Goal: Check status: Check status

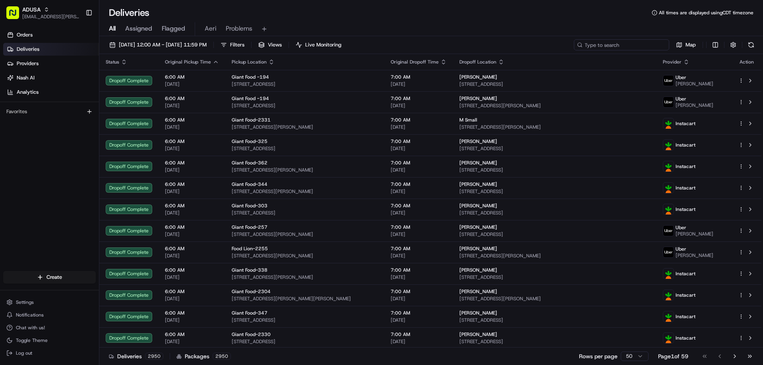
click at [636, 46] on input at bounding box center [621, 44] width 95 height 11
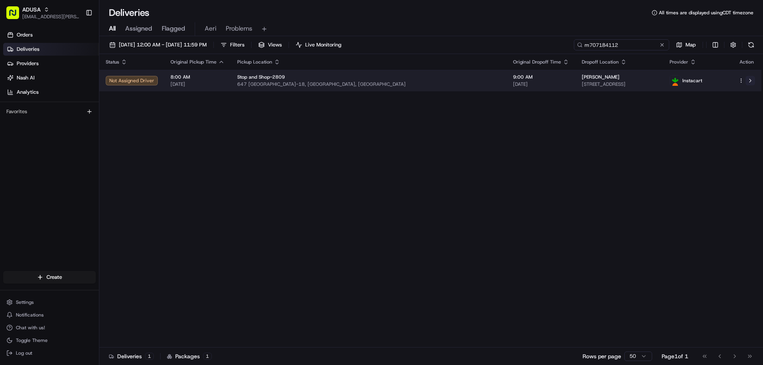
type input "m707184112"
click at [753, 81] on button at bounding box center [751, 81] width 10 height 10
click at [750, 83] on button at bounding box center [751, 81] width 10 height 10
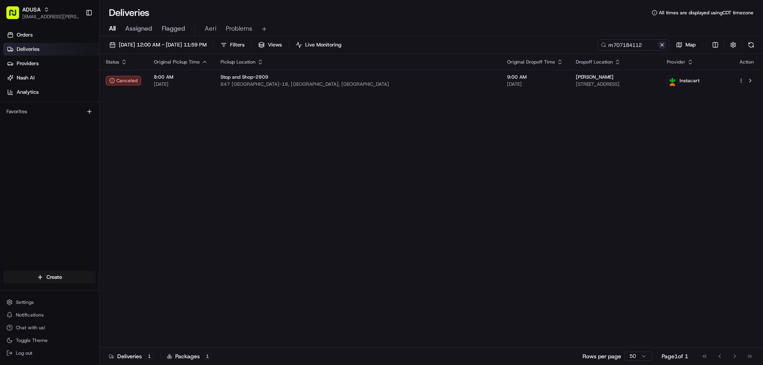
click at [665, 46] on button at bounding box center [662, 45] width 8 height 8
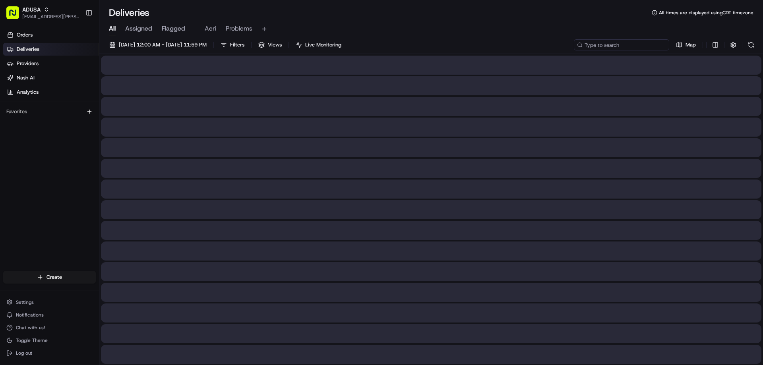
click at [650, 43] on input at bounding box center [621, 44] width 95 height 11
paste input "m707316115"
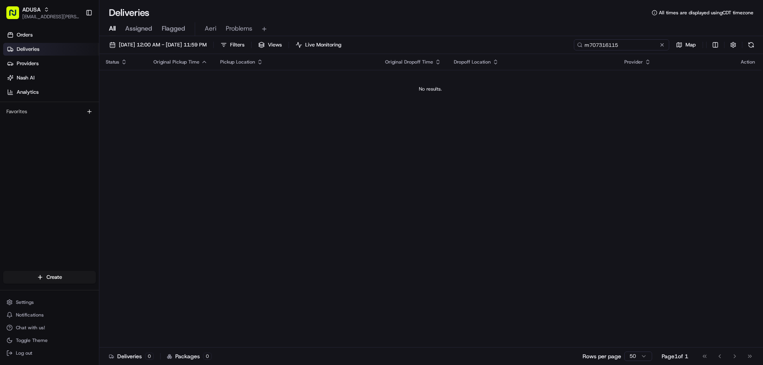
drag, startPoint x: 592, startPoint y: 47, endPoint x: 562, endPoint y: 47, distance: 30.2
click at [569, 47] on div "08/24/2025 12:00 AM - 08/24/2025 11:59 PM Filters Views Live Monitoring m707316…" at bounding box center [431, 46] width 664 height 15
type input "m707316115"
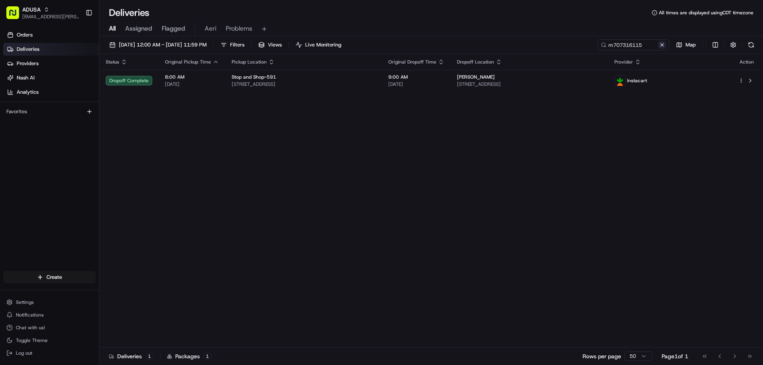
click at [663, 45] on button at bounding box center [662, 45] width 8 height 8
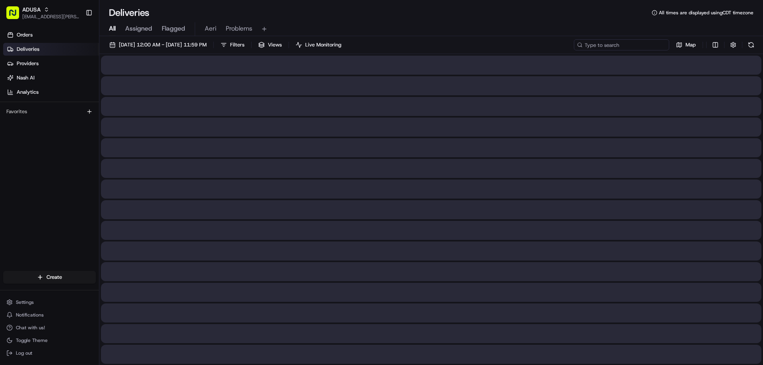
click at [628, 45] on input at bounding box center [621, 44] width 95 height 11
paste input "m703326579"
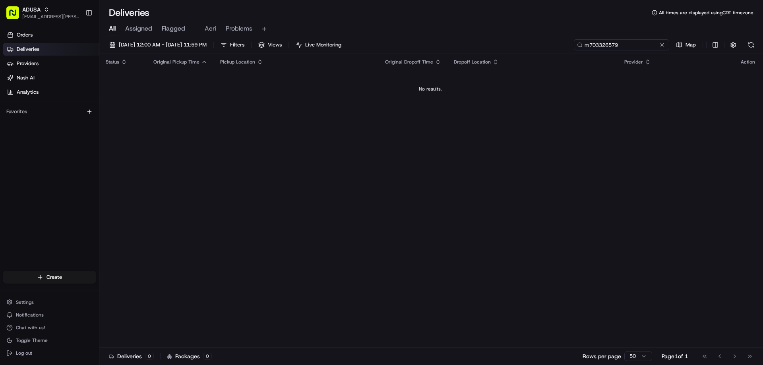
drag, startPoint x: 591, startPoint y: 43, endPoint x: 559, endPoint y: 45, distance: 32.6
click at [559, 45] on div "08/24/2025 12:00 AM - 08/24/2025 11:59 PM Filters Views Live Monitoring m703326…" at bounding box center [431, 46] width 664 height 15
type input "m703326579"
click at [660, 47] on button at bounding box center [662, 45] width 8 height 8
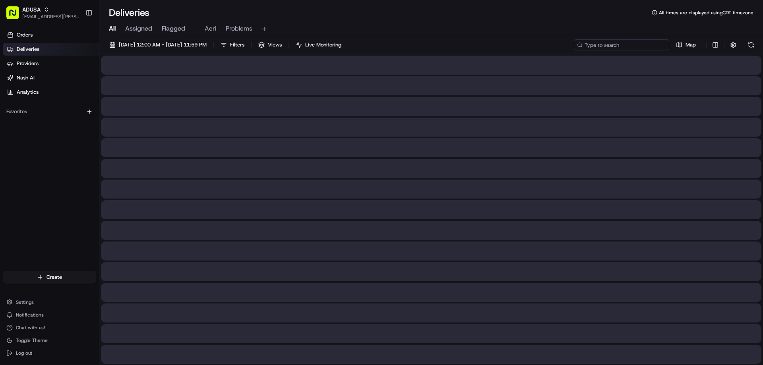
click at [636, 47] on input at bounding box center [621, 44] width 95 height 11
paste input "m710062128"
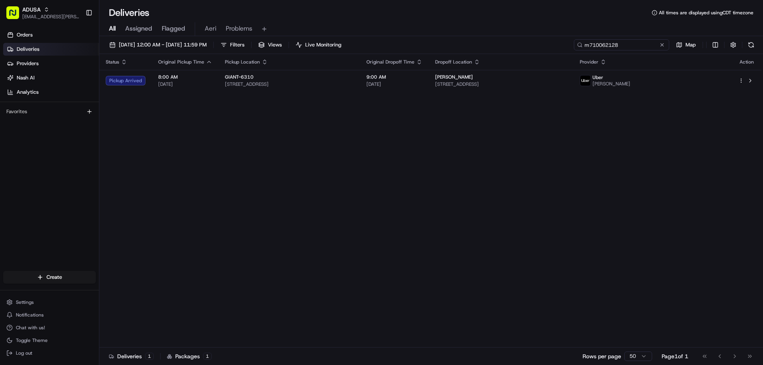
type input "m710062128"
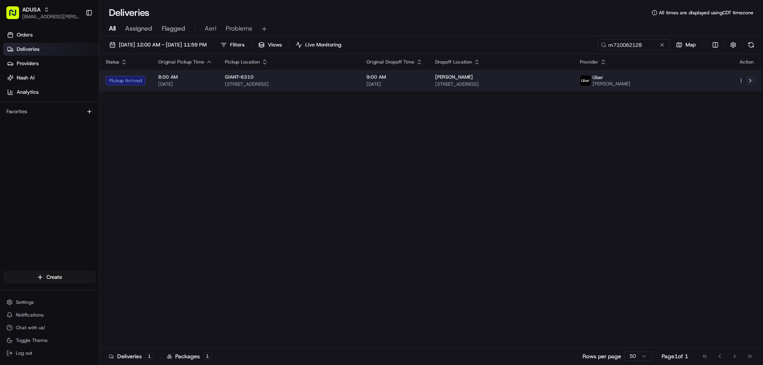
click at [753, 79] on button at bounding box center [751, 81] width 10 height 10
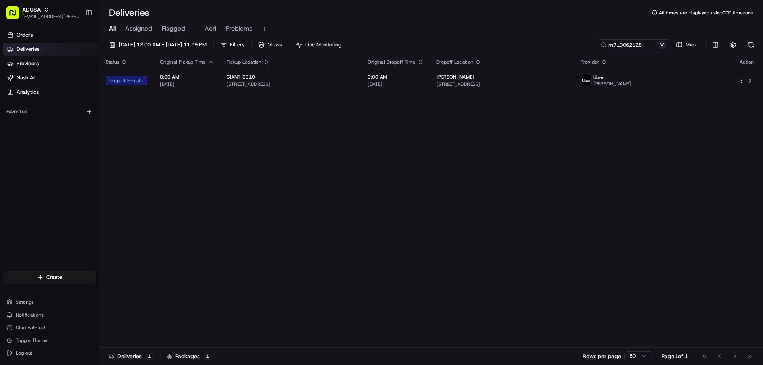
click at [662, 45] on button at bounding box center [662, 45] width 8 height 8
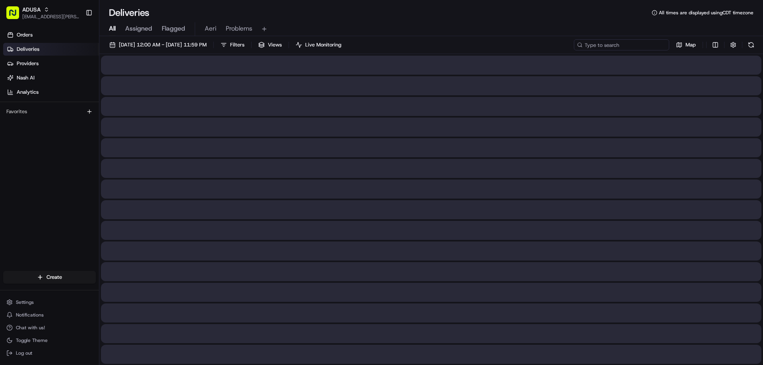
paste input "m705215773"
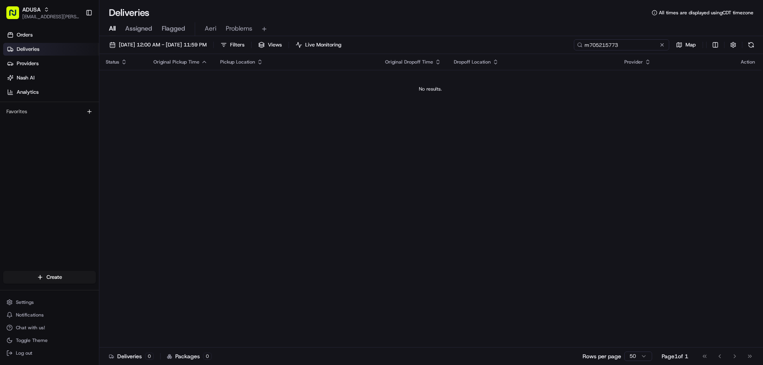
type input "m705215773"
click at [661, 43] on button at bounding box center [662, 45] width 8 height 8
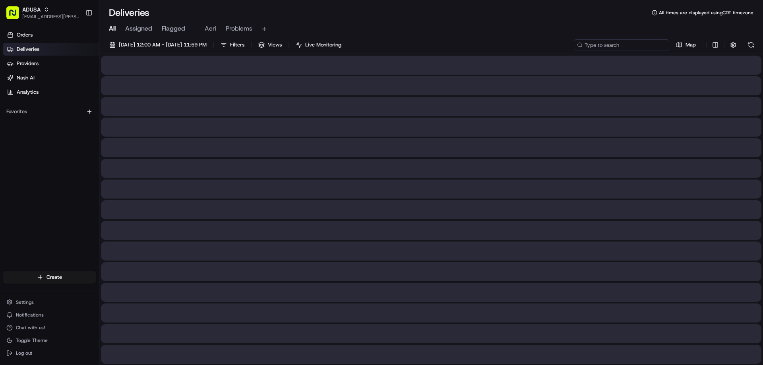
click at [642, 47] on input at bounding box center [621, 44] width 95 height 11
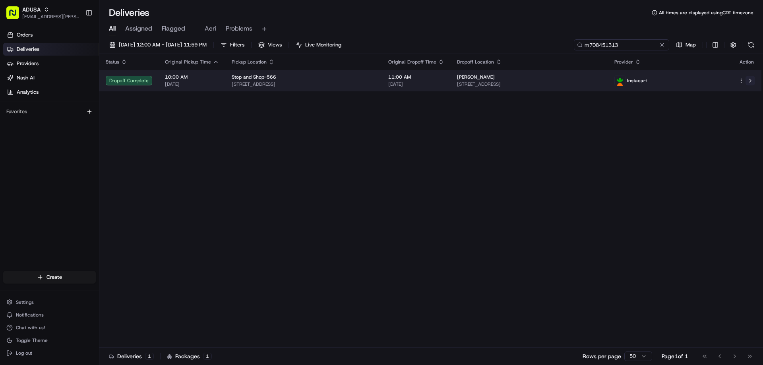
type input "m708451313"
click at [751, 83] on button at bounding box center [751, 81] width 10 height 10
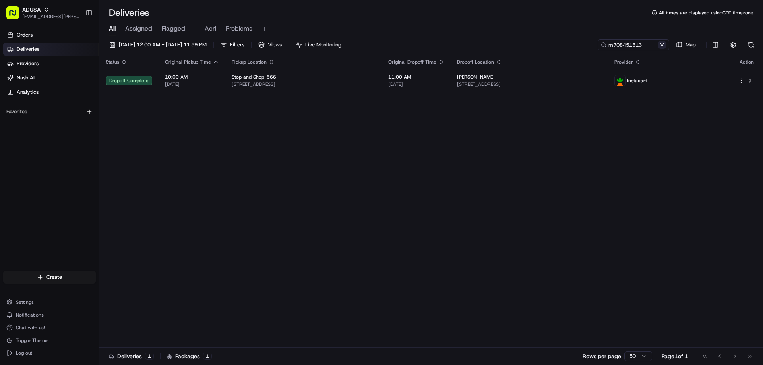
click at [664, 42] on button at bounding box center [662, 45] width 8 height 8
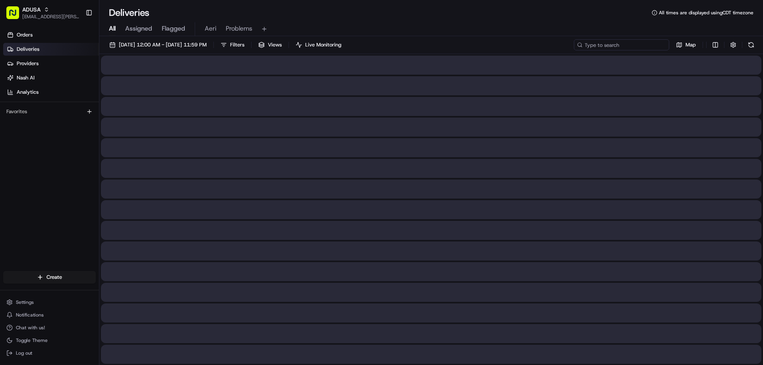
paste input "m708803154"
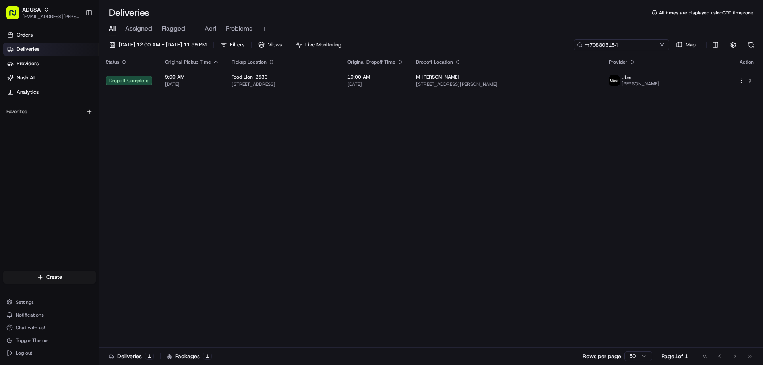
type input "m708803154"
click at [659, 47] on button at bounding box center [662, 45] width 8 height 8
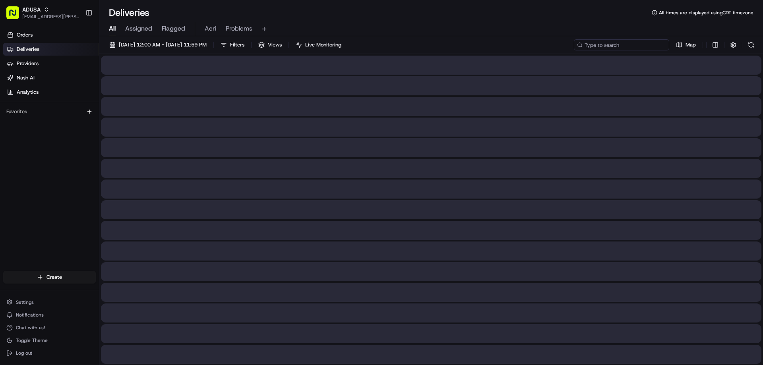
paste input "m706942265"
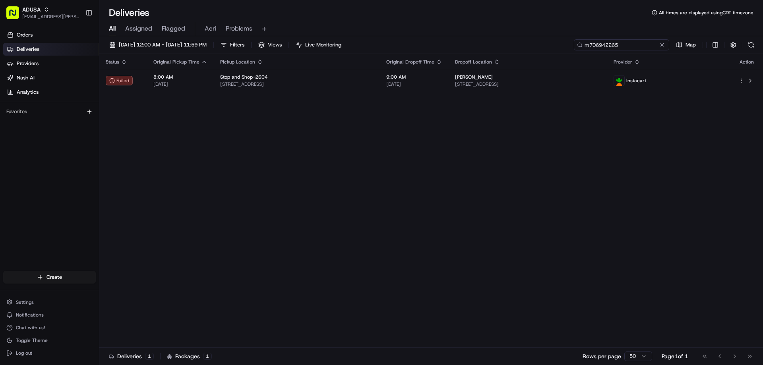
type input "m706942265"
click at [663, 44] on button at bounding box center [662, 45] width 8 height 8
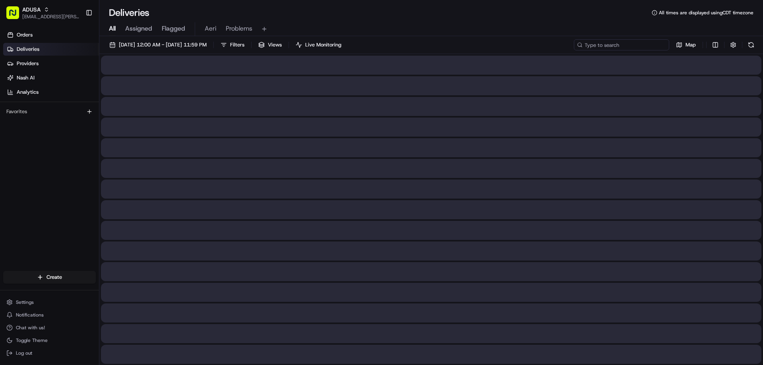
paste input "m708451313"
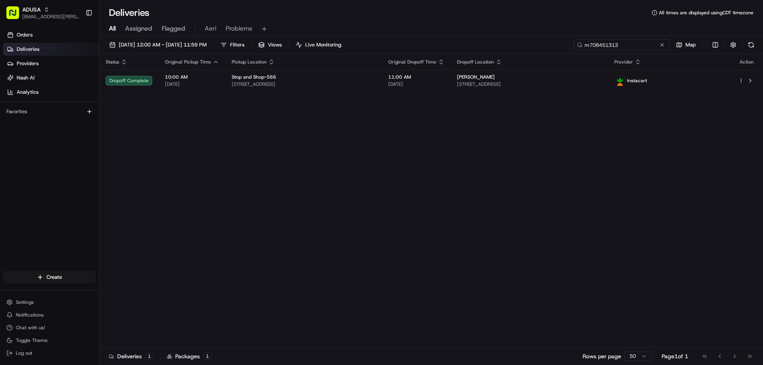
type input "m708451313"
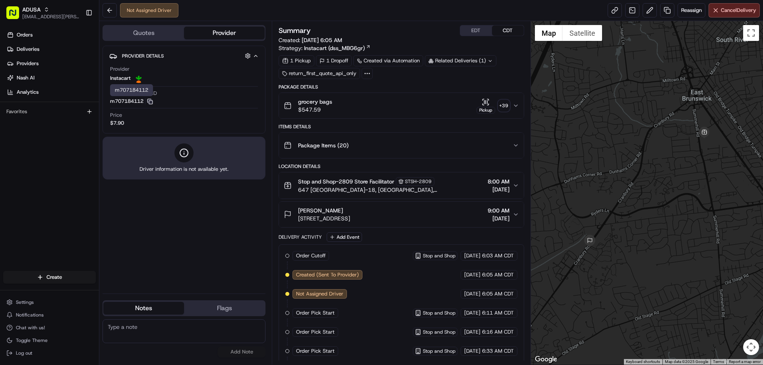
click at [151, 101] on rect "button" at bounding box center [151, 103] width 4 height 4
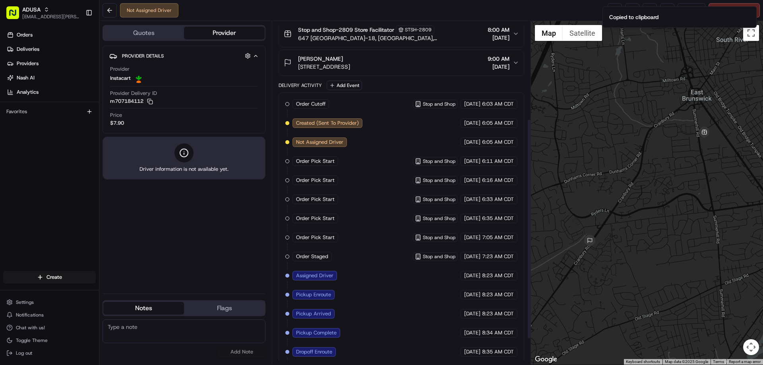
scroll to position [193, 0]
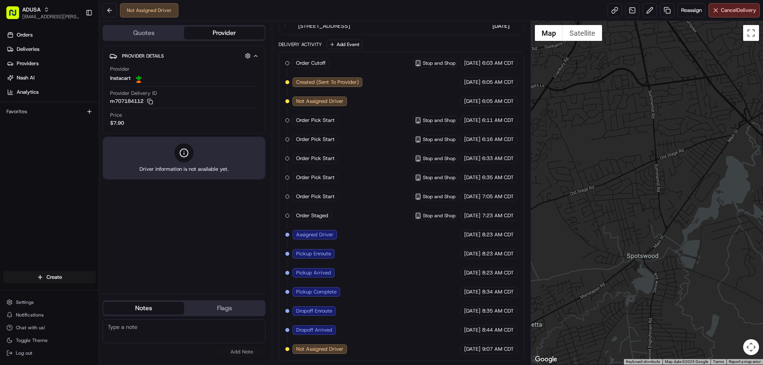
drag, startPoint x: 697, startPoint y: 232, endPoint x: 637, endPoint y: 113, distance: 133.9
click at [637, 113] on div at bounding box center [647, 193] width 233 height 344
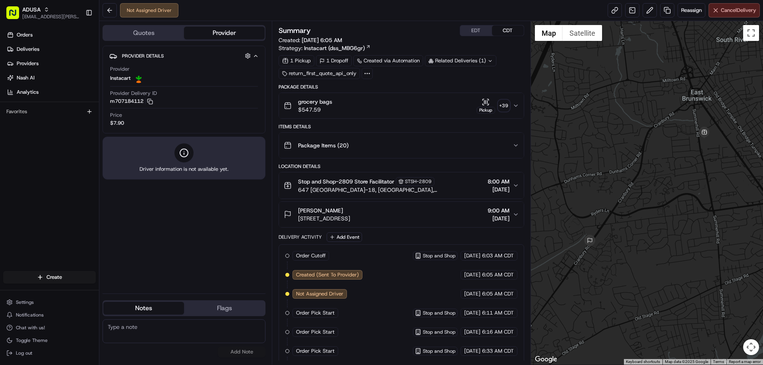
click at [736, 15] on button "Cancel Delivery" at bounding box center [734, 10] width 51 height 14
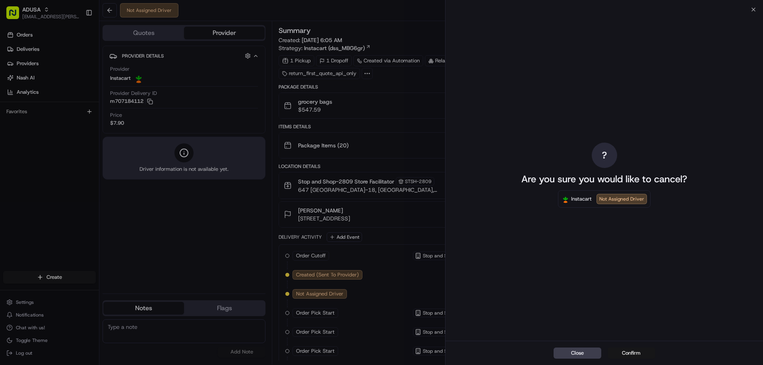
click at [622, 350] on button "Confirm" at bounding box center [632, 353] width 48 height 11
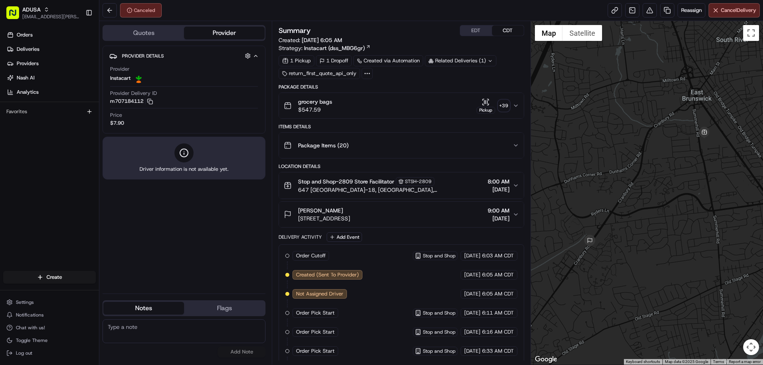
click at [163, 343] on textarea at bounding box center [184, 332] width 163 height 24
click at [175, 335] on textarea at bounding box center [184, 332] width 163 height 24
drag, startPoint x: 243, startPoint y: 339, endPoint x: 245, endPoint y: 351, distance: 11.7
click at [245, 346] on div "cancelled due to invalid address No results found Add Note" at bounding box center [184, 339] width 163 height 38
type textarea "cancelled due to invalid address"
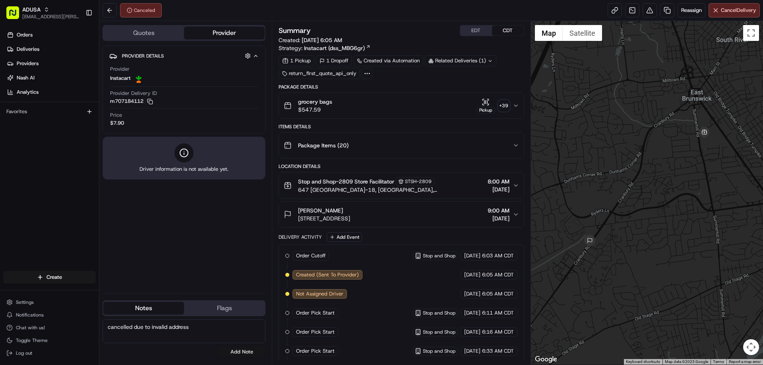
click at [245, 351] on button "Add Note" at bounding box center [242, 352] width 48 height 11
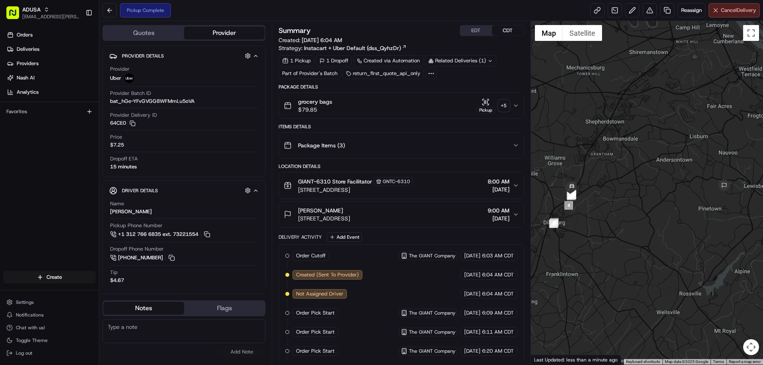
click at [727, 14] on span "Cancel Delivery" at bounding box center [738, 10] width 35 height 7
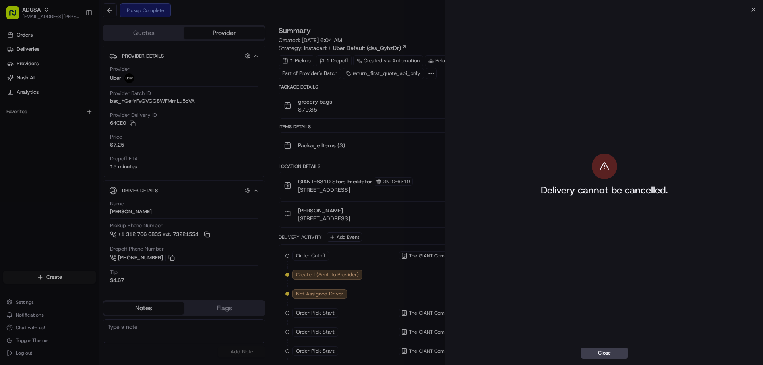
click at [748, 7] on div "Close Delivery cannot be cancelled. Close" at bounding box center [604, 182] width 318 height 365
click at [751, 12] on div "Delivery cannot be cancelled." at bounding box center [605, 176] width 318 height 332
click at [752, 10] on div "Delivery cannot be cancelled." at bounding box center [605, 176] width 318 height 332
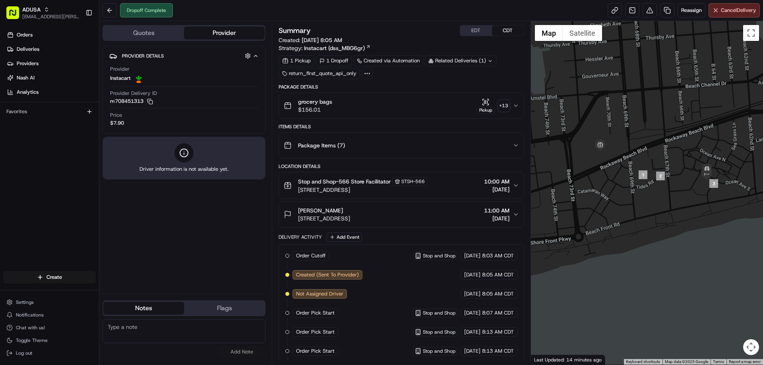
drag, startPoint x: 658, startPoint y: 225, endPoint x: 682, endPoint y: 182, distance: 48.9
click at [667, 187] on div at bounding box center [647, 193] width 233 height 344
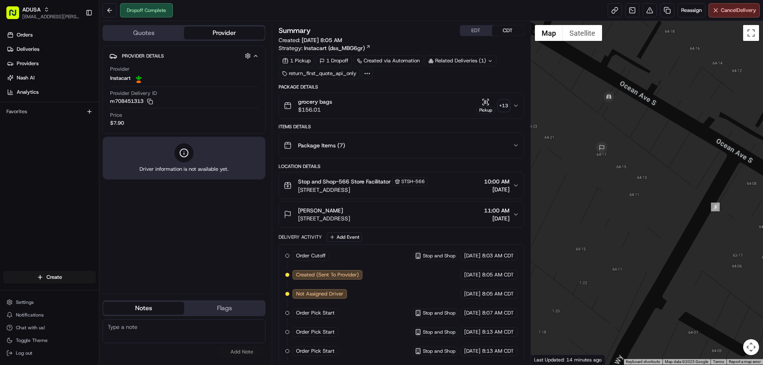
drag, startPoint x: 717, startPoint y: 172, endPoint x: 628, endPoint y: 175, distance: 89.1
click at [628, 175] on div at bounding box center [647, 193] width 233 height 344
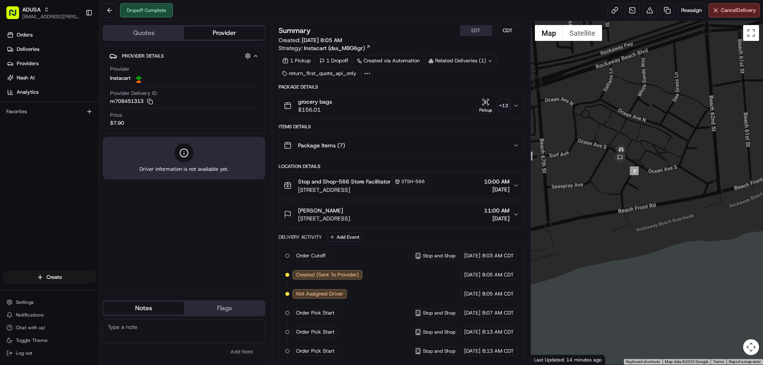
click at [155, 100] on div "Provider Delivery ID m708451313 Copy m708451313" at bounding box center [184, 97] width 148 height 15
click at [153, 101] on rect "button" at bounding box center [151, 103] width 4 height 4
